Goal: Task Accomplishment & Management: Manage account settings

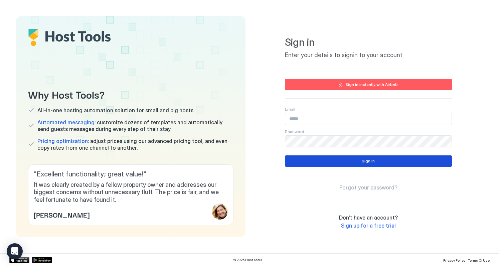
type input "**********"
click at [359, 156] on button "Sign in" at bounding box center [368, 160] width 167 height 11
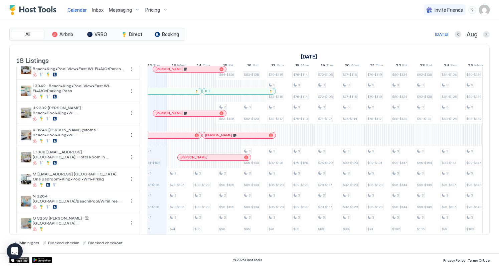
scroll to position [170, 0]
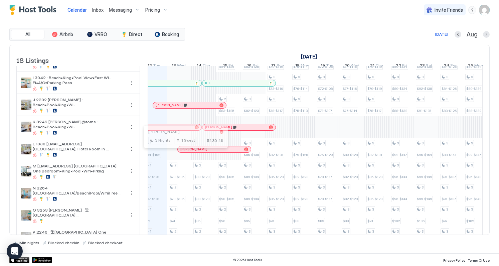
click at [183, 152] on div at bounding box center [183, 149] width 5 height 5
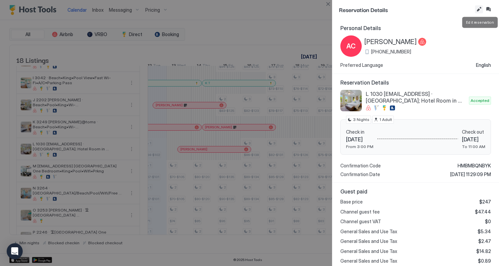
click at [478, 11] on button "Edit reservation" at bounding box center [479, 9] width 8 height 8
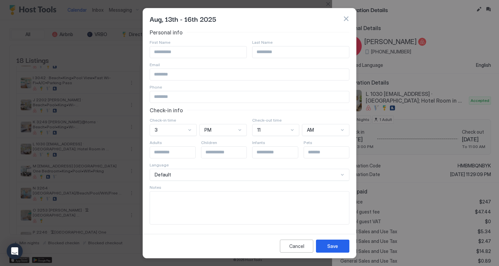
click at [226, 198] on textarea "Input Field" at bounding box center [249, 207] width 199 height 33
type textarea "**"
click at [338, 247] on button "Save" at bounding box center [332, 245] width 33 height 13
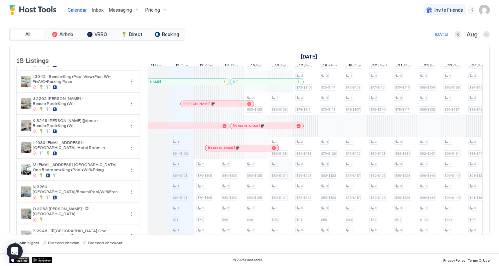
scroll to position [0, 335]
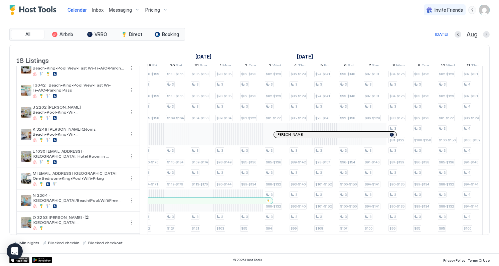
click at [280, 137] on div at bounding box center [279, 134] width 5 height 5
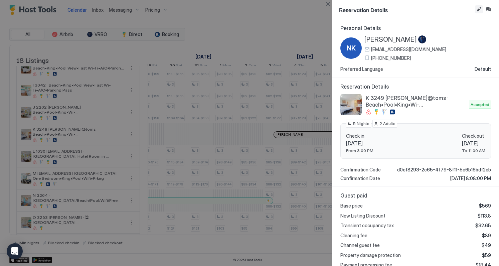
click at [477, 10] on button "Edit reservation" at bounding box center [479, 9] width 8 height 8
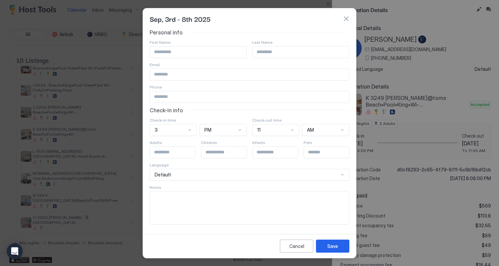
click at [174, 204] on textarea "Input Field" at bounding box center [249, 207] width 199 height 33
type textarea "**"
click at [334, 243] on div "Save" at bounding box center [332, 245] width 11 height 7
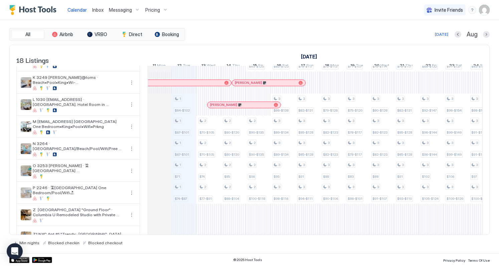
scroll to position [215, 0]
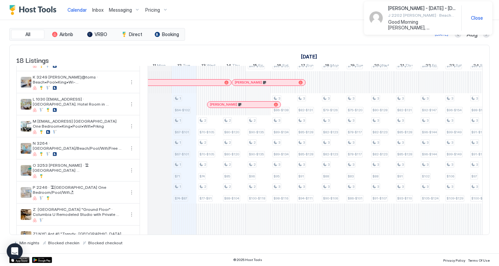
click at [480, 21] on div "[PERSON_NAME] - [DATE] - [DATE] J 2202 [PERSON_NAME] · Beach•Pool•King•Wi-Fi•A/…" at bounding box center [428, 17] width 118 height 25
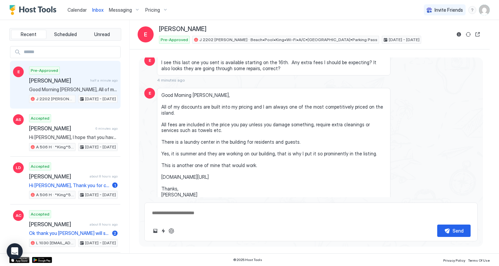
scroll to position [642, 0]
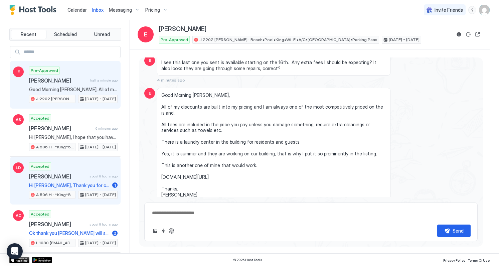
click at [84, 175] on span "[PERSON_NAME]" at bounding box center [58, 176] width 58 height 7
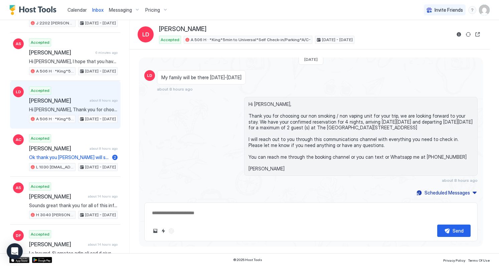
scroll to position [87, 0]
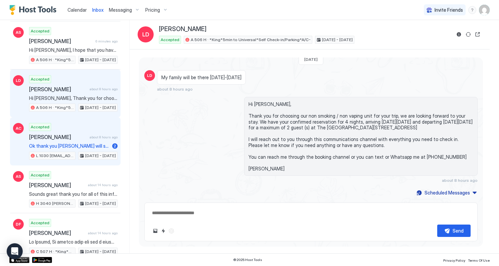
click at [93, 142] on div "Accepted [PERSON_NAME] about 8 hours ago Ok thank you [PERSON_NAME] will stay p…" at bounding box center [73, 141] width 88 height 37
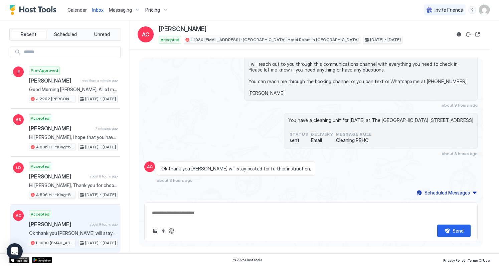
click at [76, 12] on span "Calendar" at bounding box center [76, 10] width 19 height 6
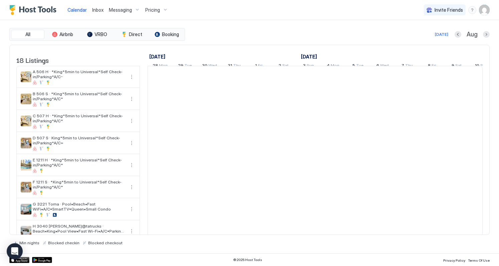
scroll to position [0, 371]
